Goal: Information Seeking & Learning: Learn about a topic

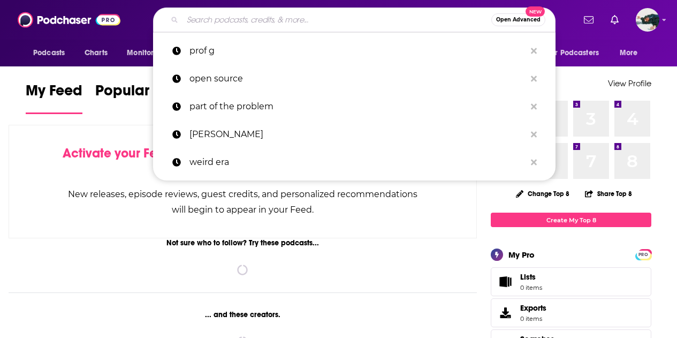
click at [197, 27] on input "Search podcasts, credits, & more..." at bounding box center [337, 19] width 309 height 17
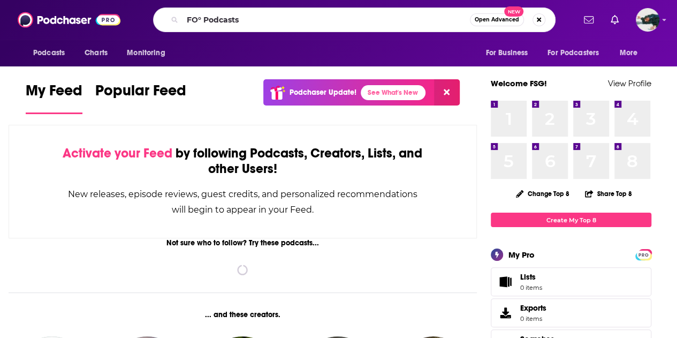
type input "FO° Podcasts"
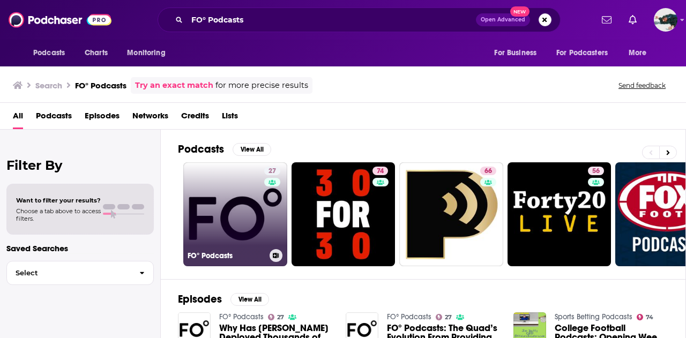
click at [222, 185] on link "27 FO° Podcasts" at bounding box center [235, 214] width 104 height 104
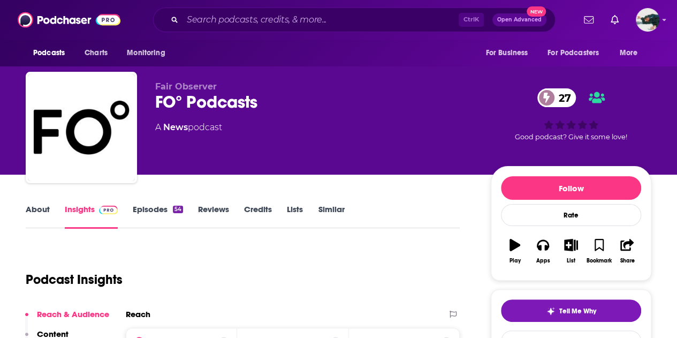
click at [88, 208] on link "Insights" at bounding box center [91, 216] width 53 height 25
